Goal: Browse casually: Explore the website without a specific task or goal

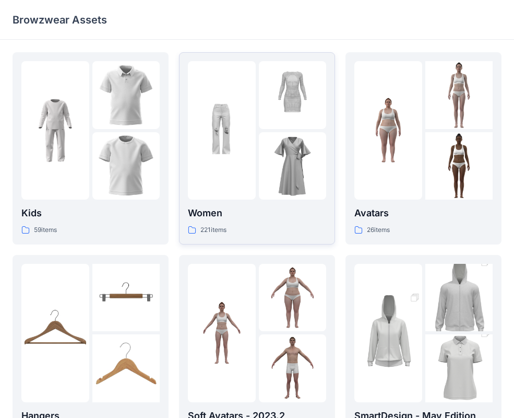
click at [235, 143] on img at bounding box center [222, 131] width 68 height 68
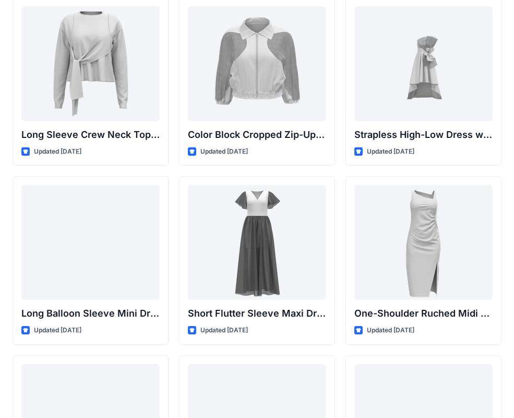
scroll to position [258, 0]
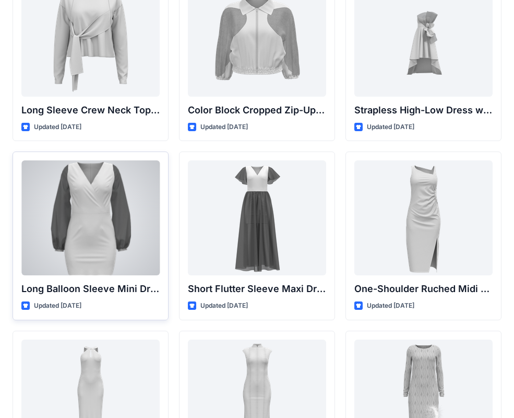
click at [112, 213] on div at bounding box center [90, 217] width 138 height 115
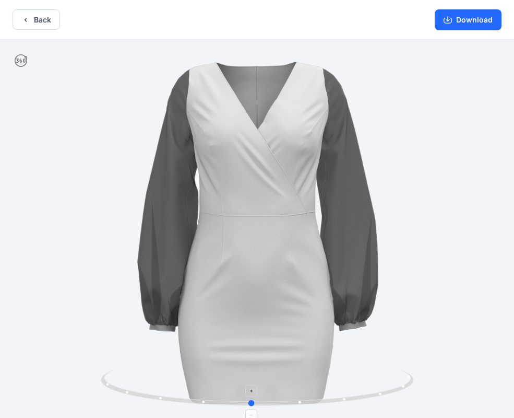
drag, startPoint x: 259, startPoint y: 407, endPoint x: 224, endPoint y: 405, distance: 35.0
click at [224, 405] on icon at bounding box center [259, 388] width 316 height 39
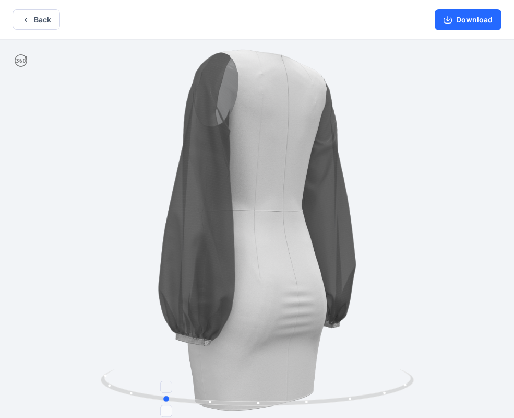
drag, startPoint x: 278, startPoint y: 407, endPoint x: 212, endPoint y: 397, distance: 66.5
click at [212, 398] on icon at bounding box center [259, 388] width 316 height 39
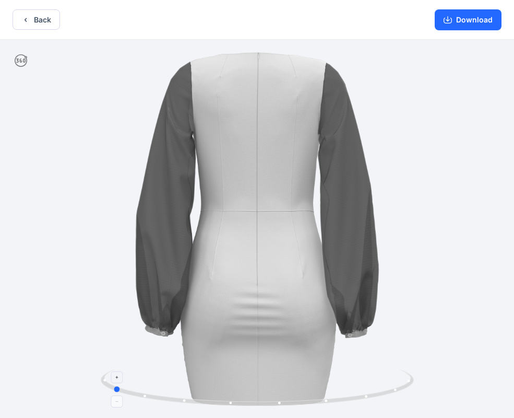
drag, startPoint x: 340, startPoint y: 405, endPoint x: 296, endPoint y: 401, distance: 44.5
click at [296, 401] on icon at bounding box center [259, 388] width 316 height 39
click at [20, 19] on button "Back" at bounding box center [37, 19] width 48 height 20
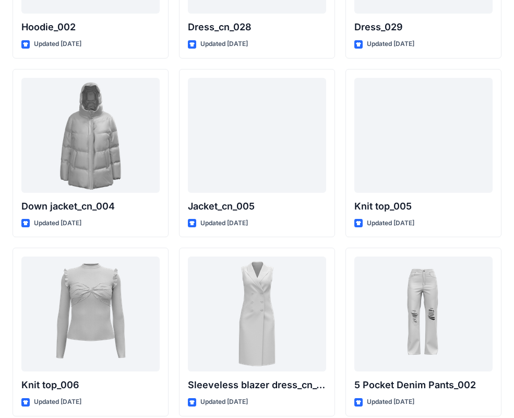
scroll to position [6798, 0]
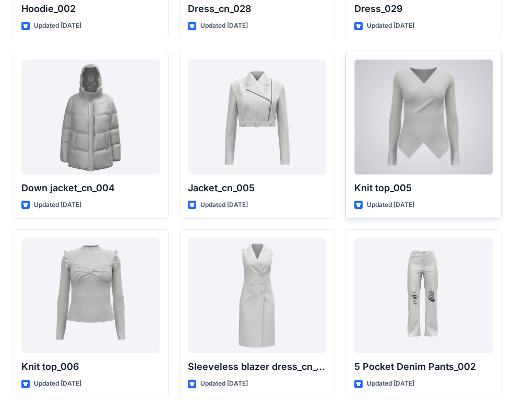
click at [445, 146] on div at bounding box center [424, 117] width 138 height 115
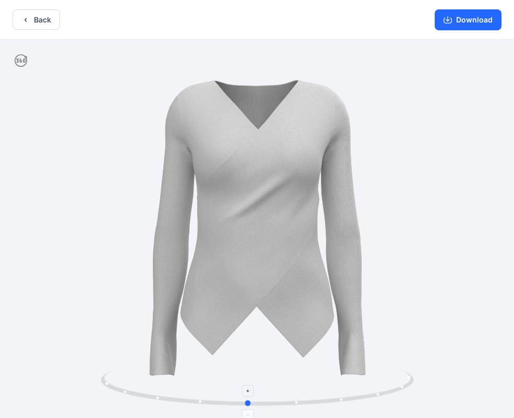
drag, startPoint x: 269, startPoint y: 405, endPoint x: 257, endPoint y: 402, distance: 11.9
click at [257, 403] on icon at bounding box center [259, 388] width 316 height 39
drag, startPoint x: 252, startPoint y: 403, endPoint x: 294, endPoint y: 375, distance: 51.0
click at [294, 375] on icon at bounding box center [259, 388] width 316 height 39
click at [466, 21] on button "Download" at bounding box center [468, 19] width 67 height 21
